Goal: Transaction & Acquisition: Purchase product/service

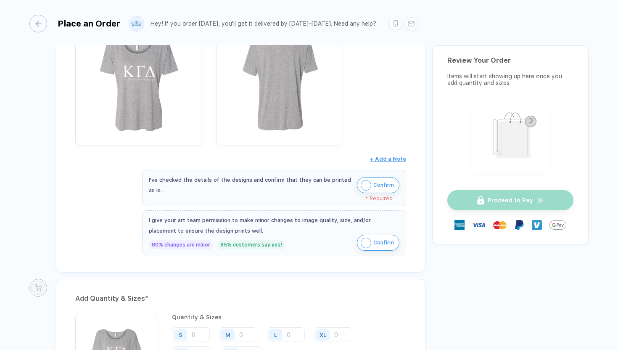
scroll to position [177, 0]
click at [369, 185] on img "button" at bounding box center [366, 184] width 11 height 11
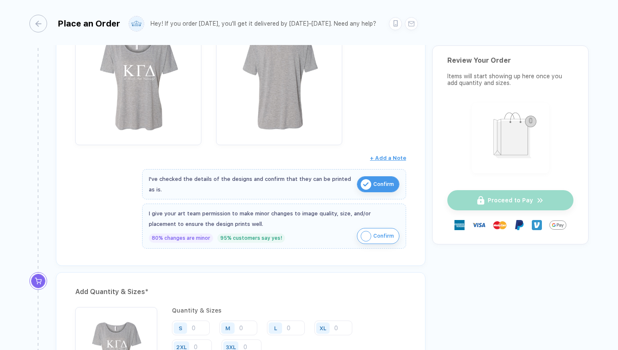
click at [368, 236] on img "button" at bounding box center [366, 236] width 11 height 11
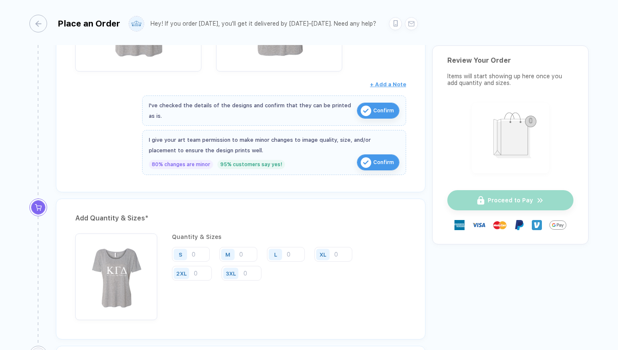
scroll to position [263, 0]
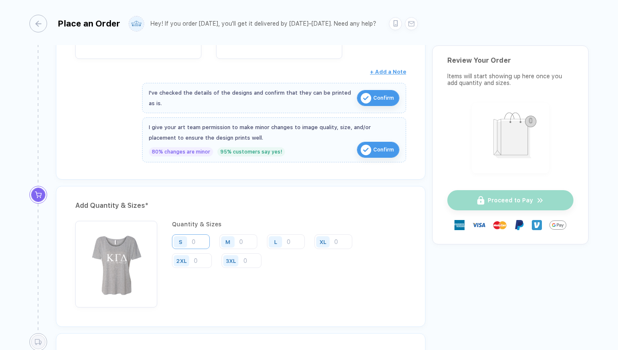
click at [195, 243] on input "number" at bounding box center [191, 241] width 38 height 15
type input "7"
click at [249, 237] on input "number" at bounding box center [238, 241] width 38 height 15
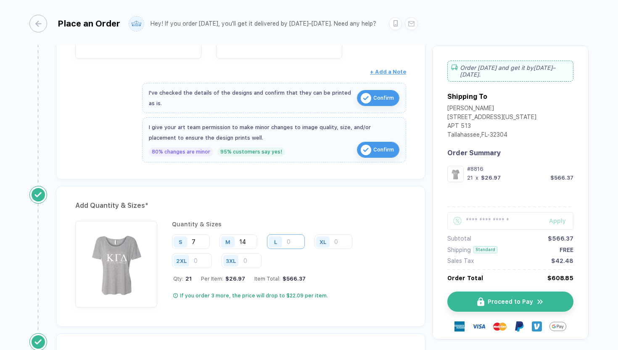
type input "14"
click at [288, 236] on input "number" at bounding box center [286, 241] width 38 height 15
type input "1"
click at [333, 241] on div "XL" at bounding box center [323, 241] width 19 height 15
click at [340, 241] on input "number" at bounding box center [333, 241] width 38 height 15
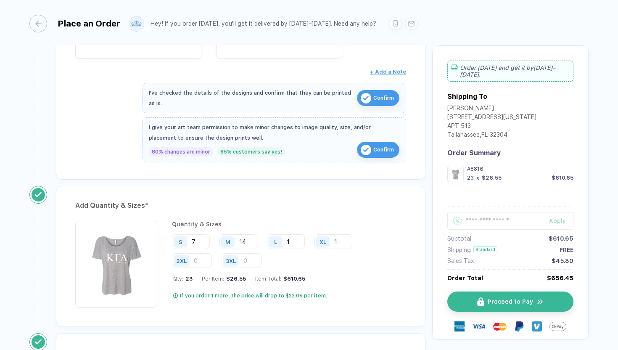
type input "1"
click at [193, 239] on input "7" at bounding box center [191, 241] width 38 height 15
type input "11"
click at [249, 238] on input "14" at bounding box center [238, 241] width 38 height 15
type input "15"
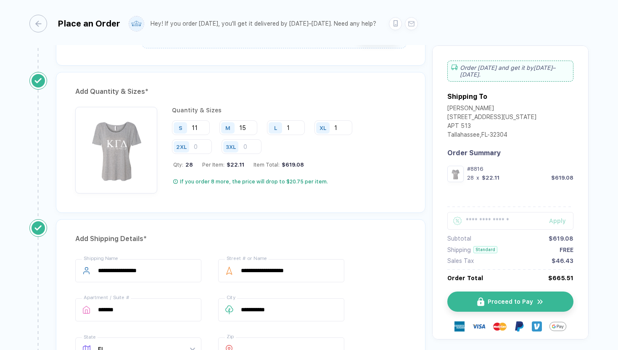
scroll to position [374, 0]
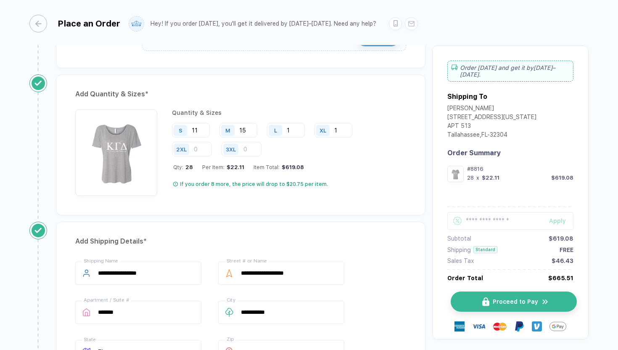
click at [498, 300] on span "Proceed to Pay" at bounding box center [515, 301] width 45 height 7
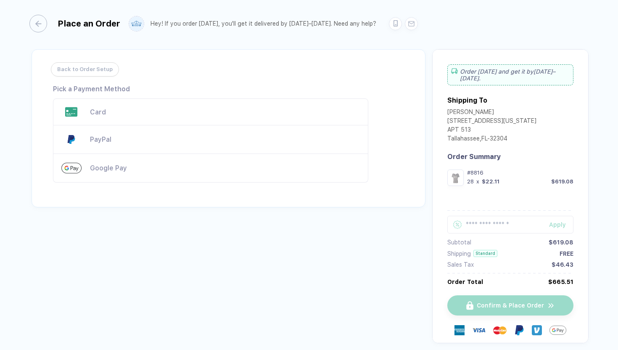
click at [198, 119] on div "Card" at bounding box center [210, 111] width 315 height 27
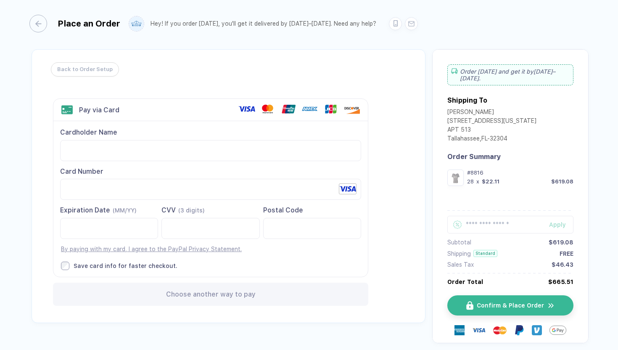
click at [381, 207] on div "Back to Order Setup Visa MasterCard Union Pay American Express JCB Discover Din…" at bounding box center [229, 186] width 394 height 274
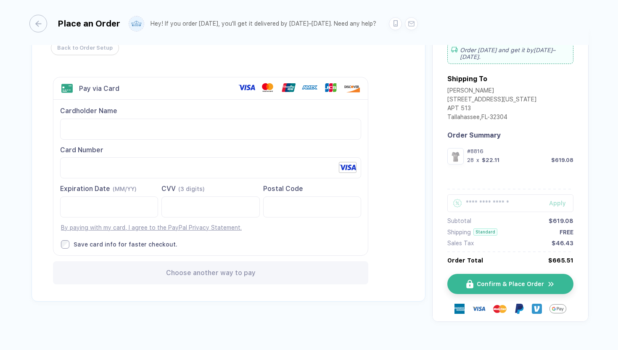
scroll to position [23, 0]
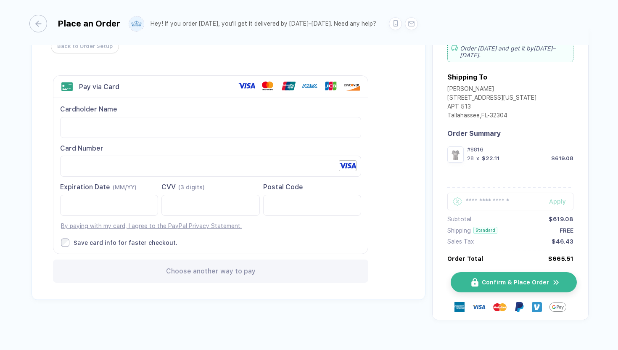
click at [482, 285] on span "Confirm & Place Order" at bounding box center [515, 282] width 67 height 7
